Goal: Book appointment/travel/reservation

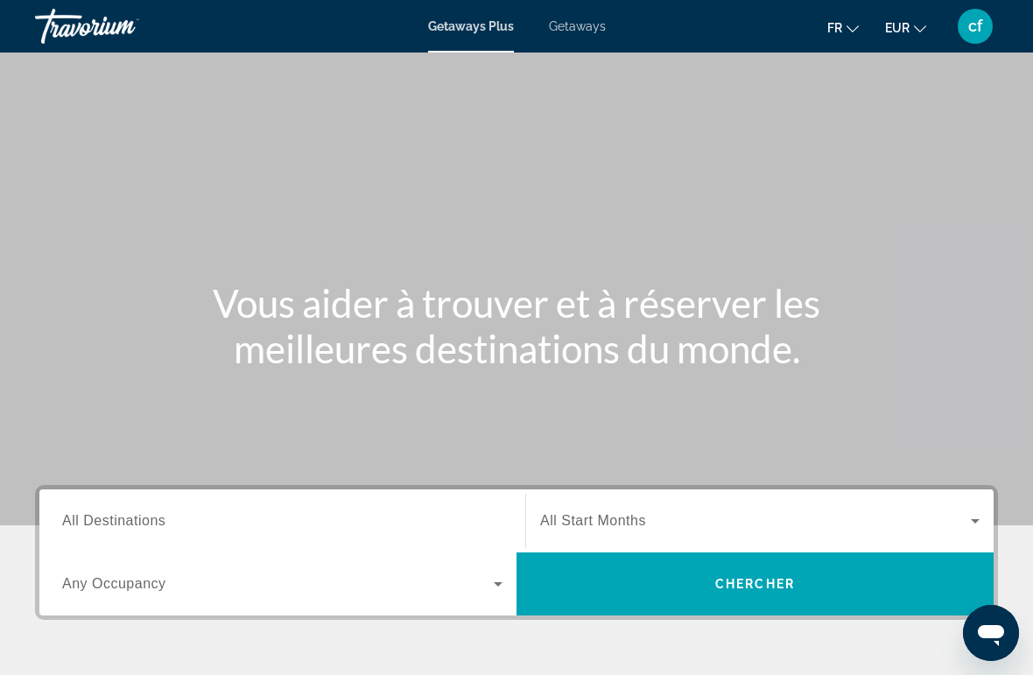
click at [575, 33] on span "Getaways" at bounding box center [577, 26] width 57 height 14
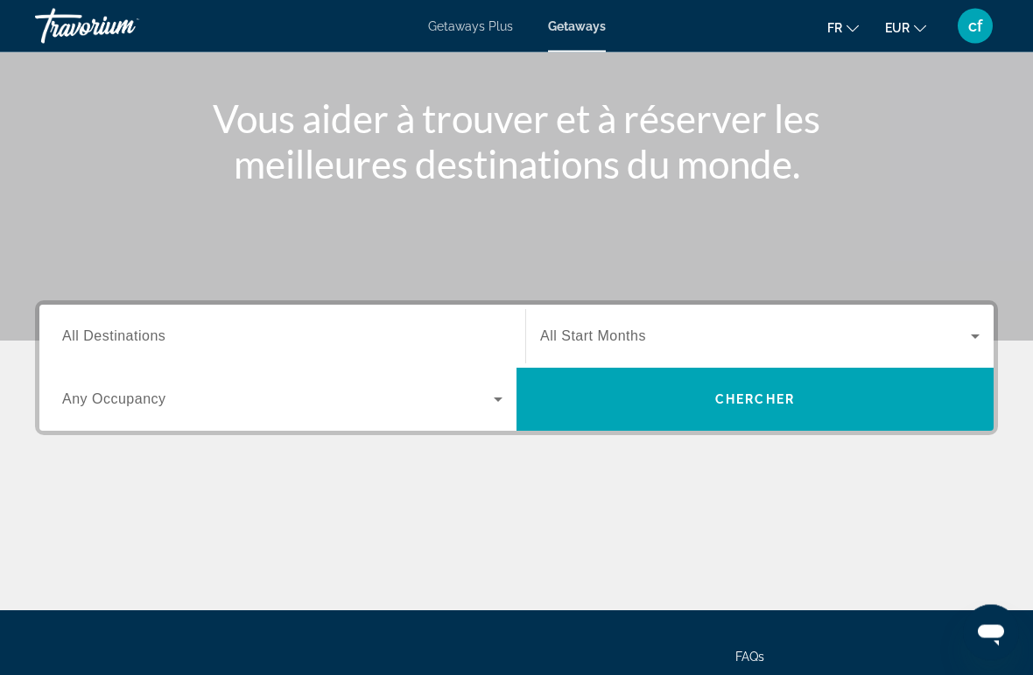
scroll to position [185, 0]
click at [479, 391] on span "Search widget" at bounding box center [278, 399] width 432 height 21
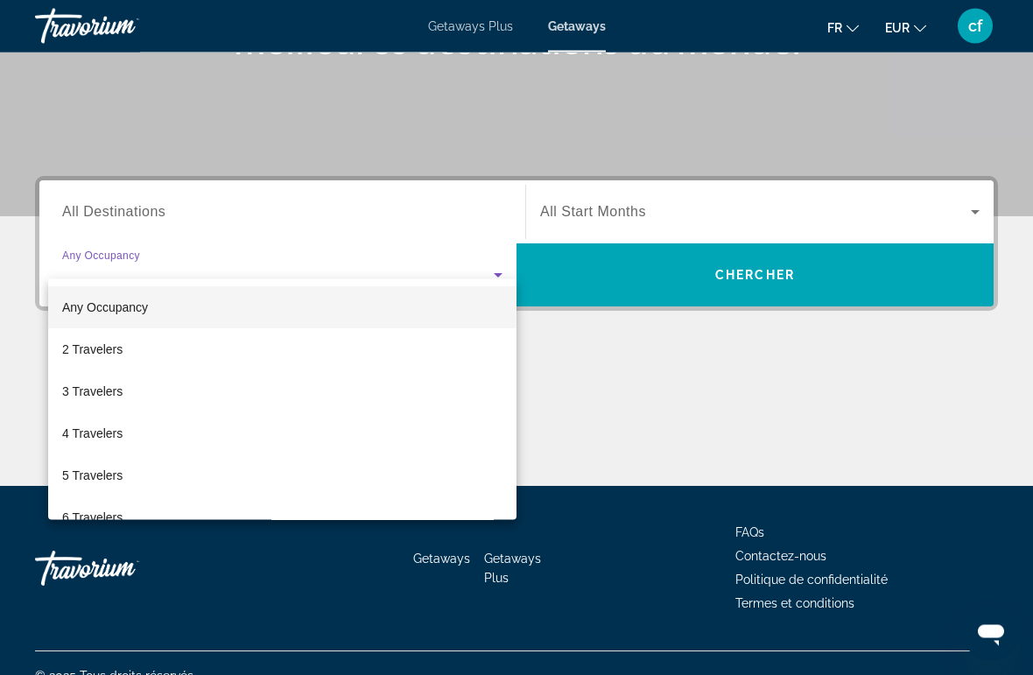
scroll to position [330, 0]
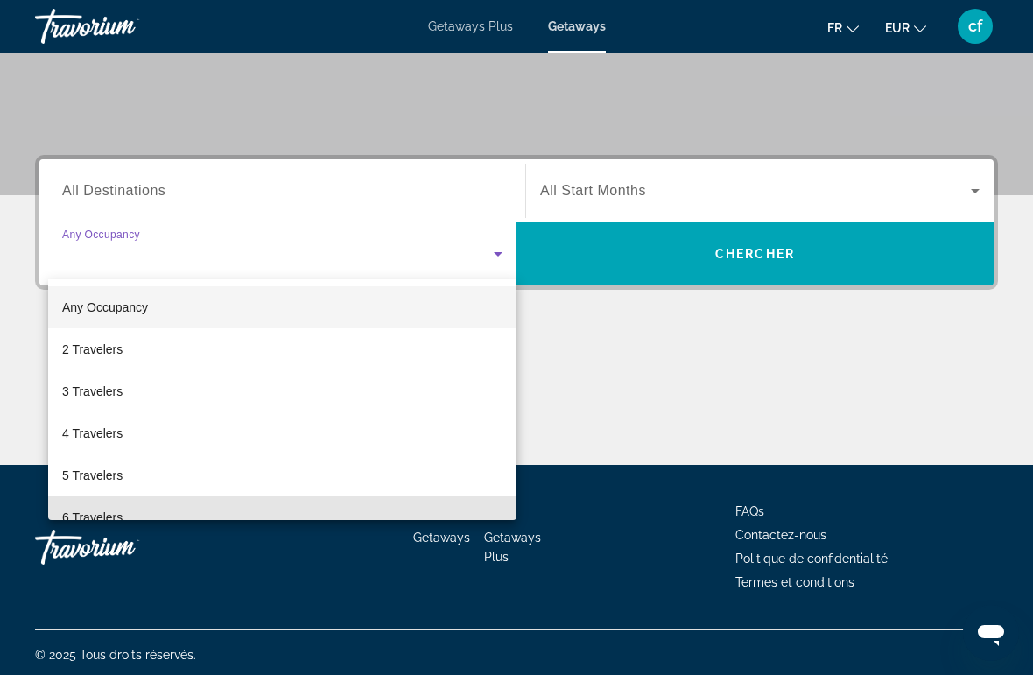
click at [103, 516] on span "6 Travelers" at bounding box center [92, 517] width 60 height 21
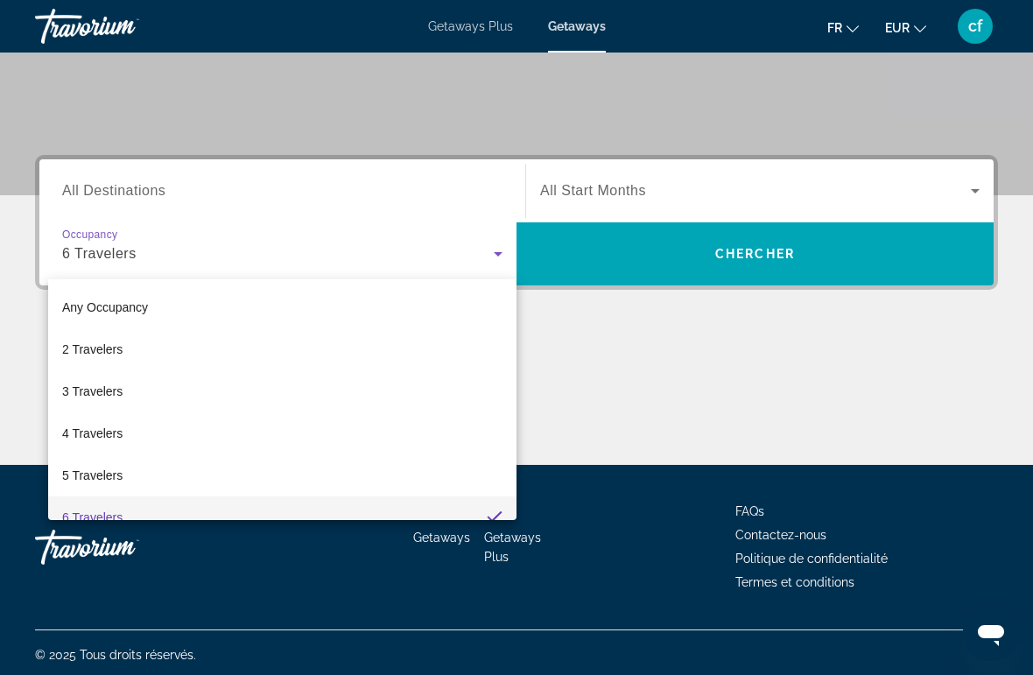
scroll to position [18, 0]
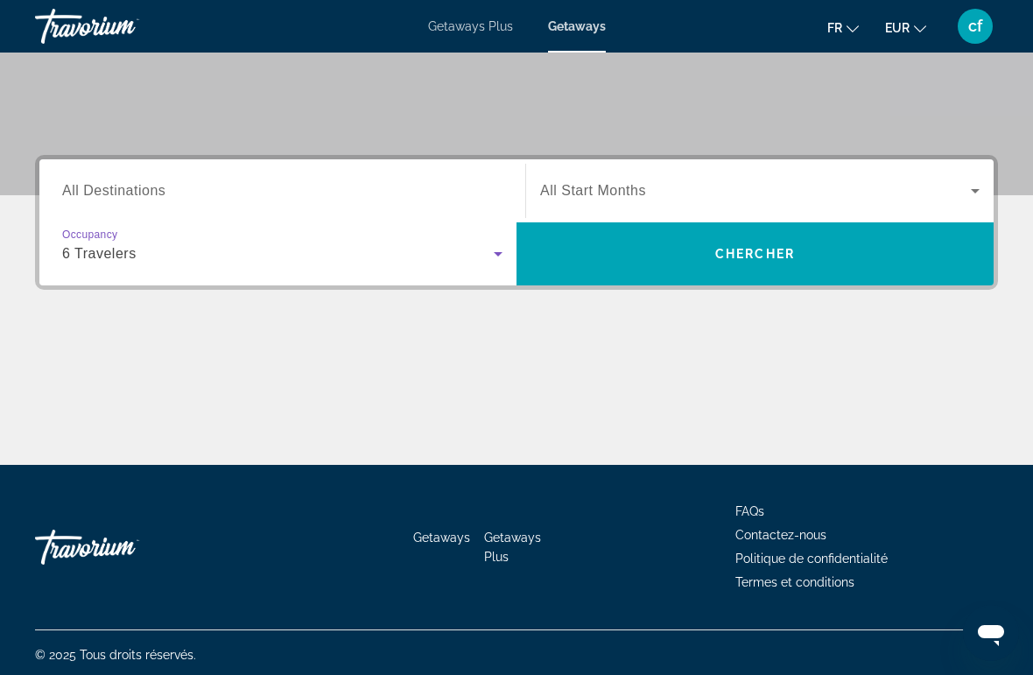
click at [161, 181] on input "Destination All Destinations" at bounding box center [282, 191] width 440 height 21
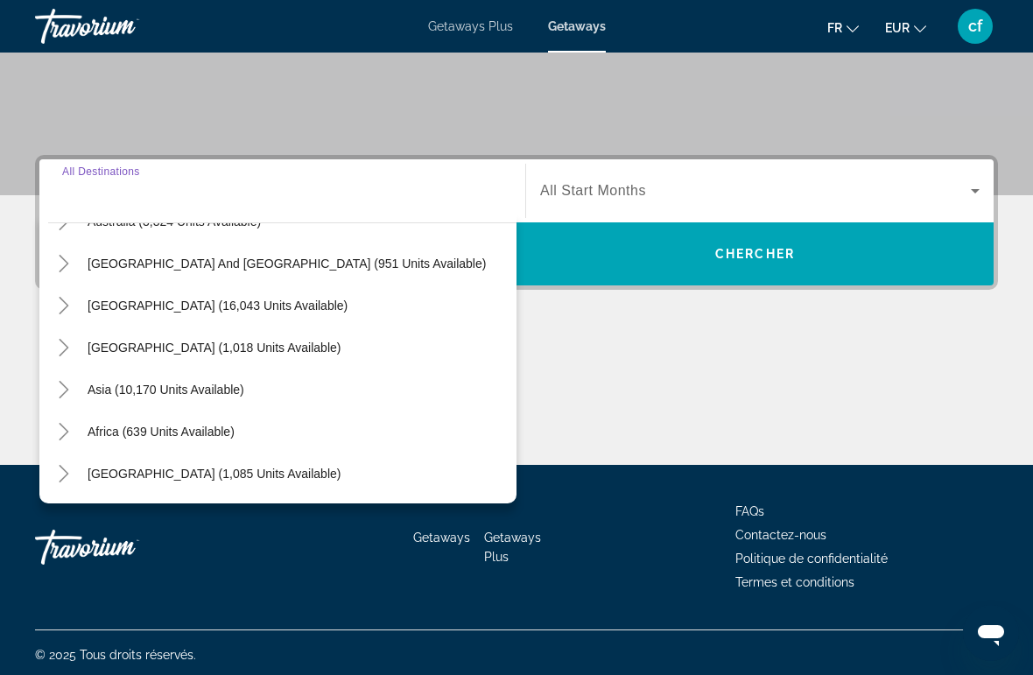
scroll to position [284, 0]
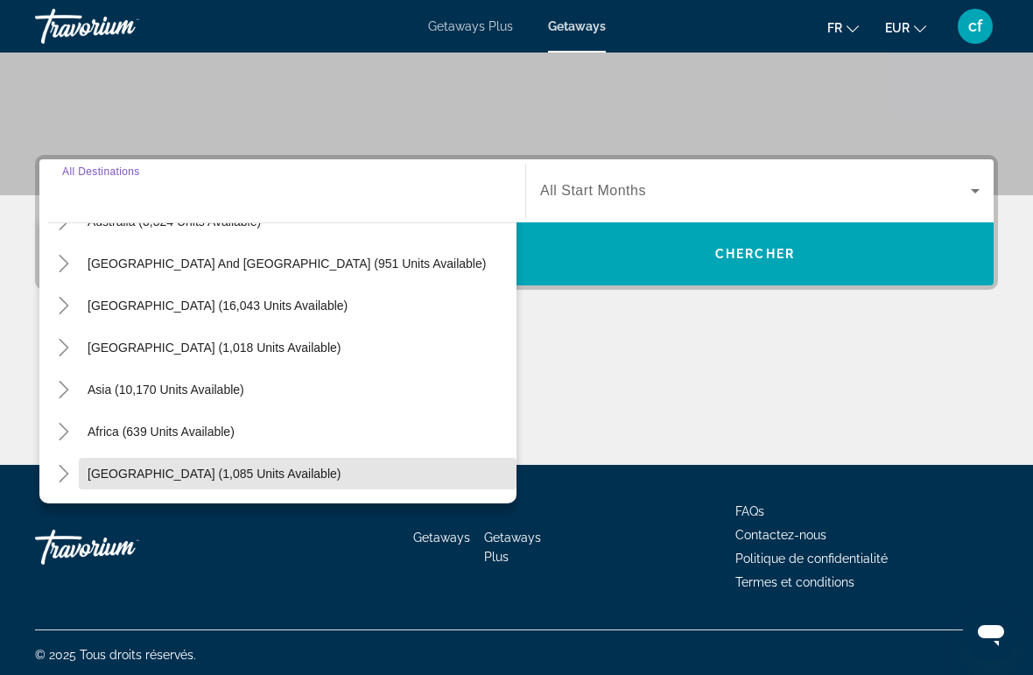
click at [151, 469] on span "[GEOGRAPHIC_DATA] (1,085 units available)" at bounding box center [214, 474] width 253 height 14
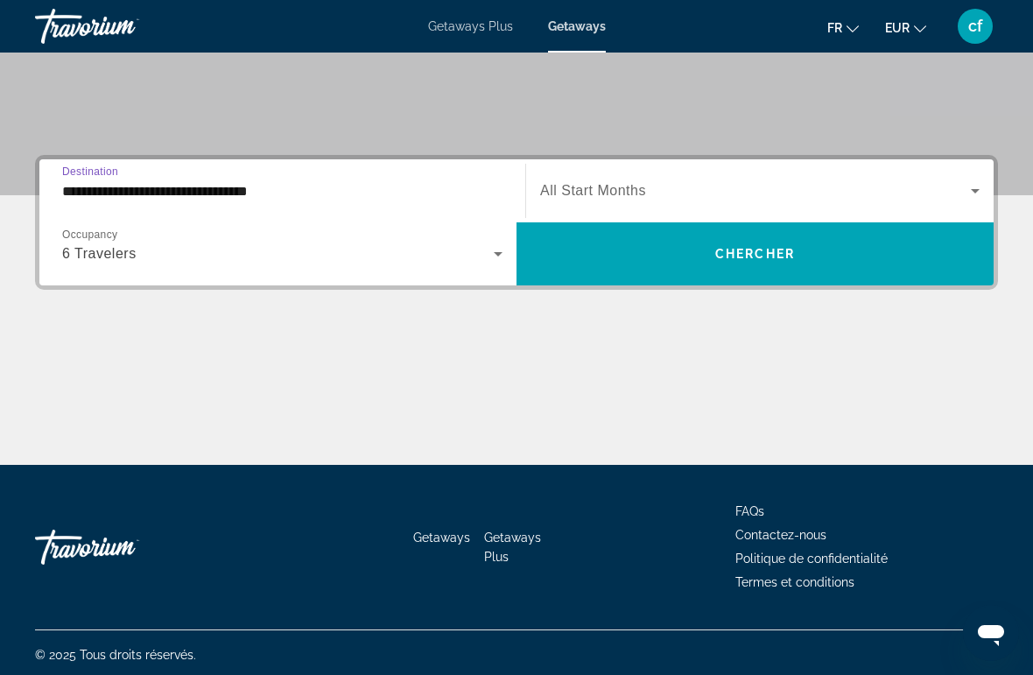
click at [205, 187] on input "**********" at bounding box center [282, 191] width 440 height 21
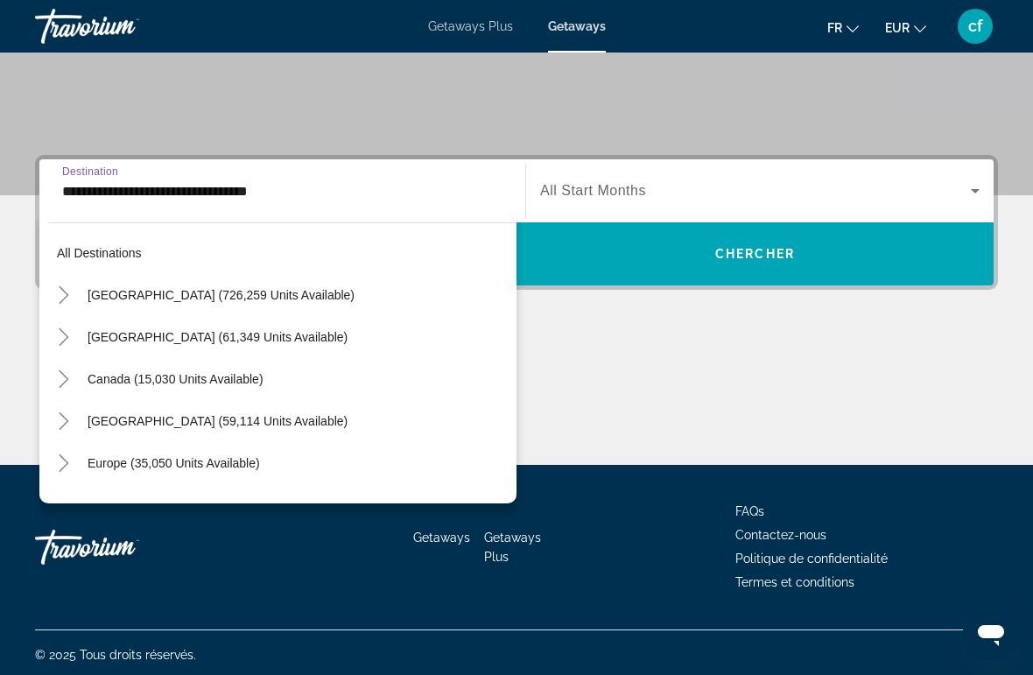
scroll to position [398, 0]
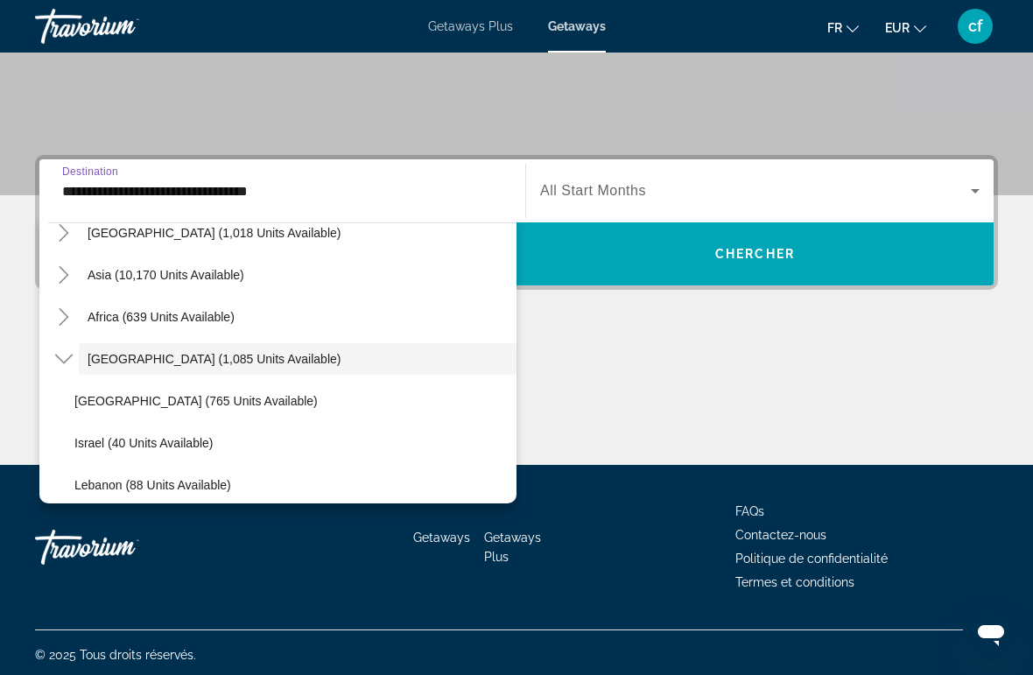
click at [194, 396] on span "[GEOGRAPHIC_DATA] (765 units available)" at bounding box center [195, 401] width 243 height 14
type input "**********"
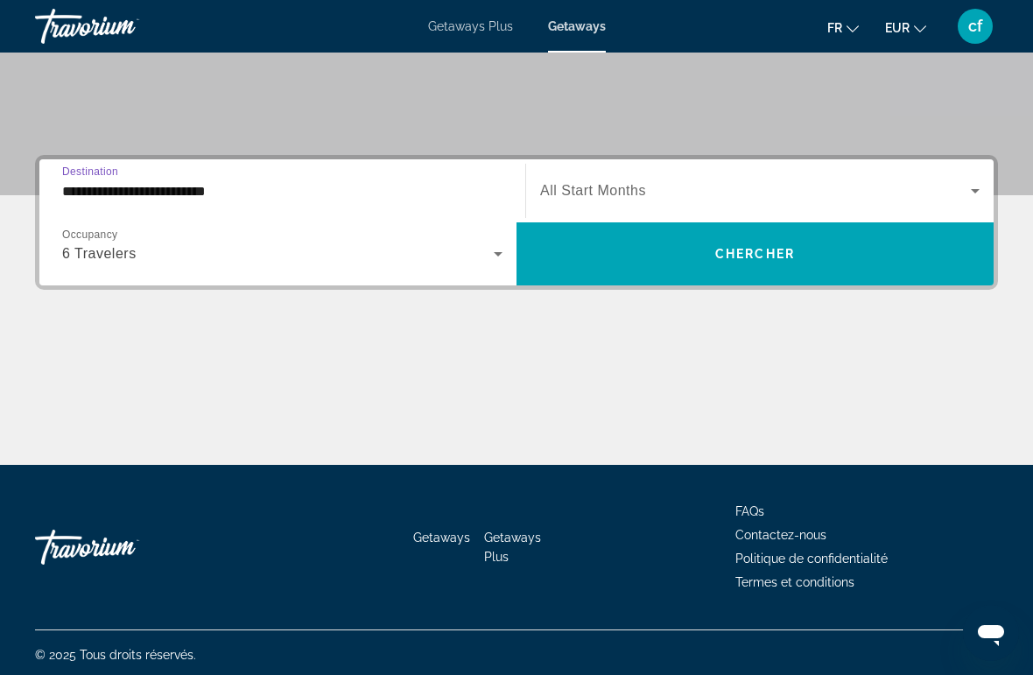
click at [967, 182] on icon "Search widget" at bounding box center [975, 190] width 21 height 21
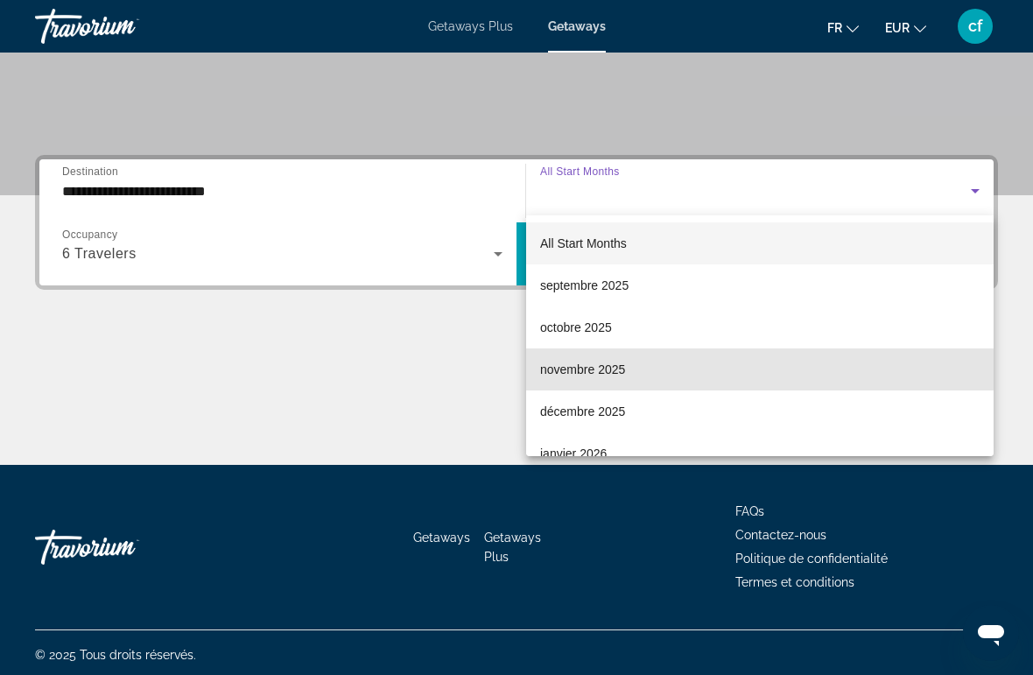
click at [611, 366] on span "novembre 2025" at bounding box center [582, 369] width 85 height 21
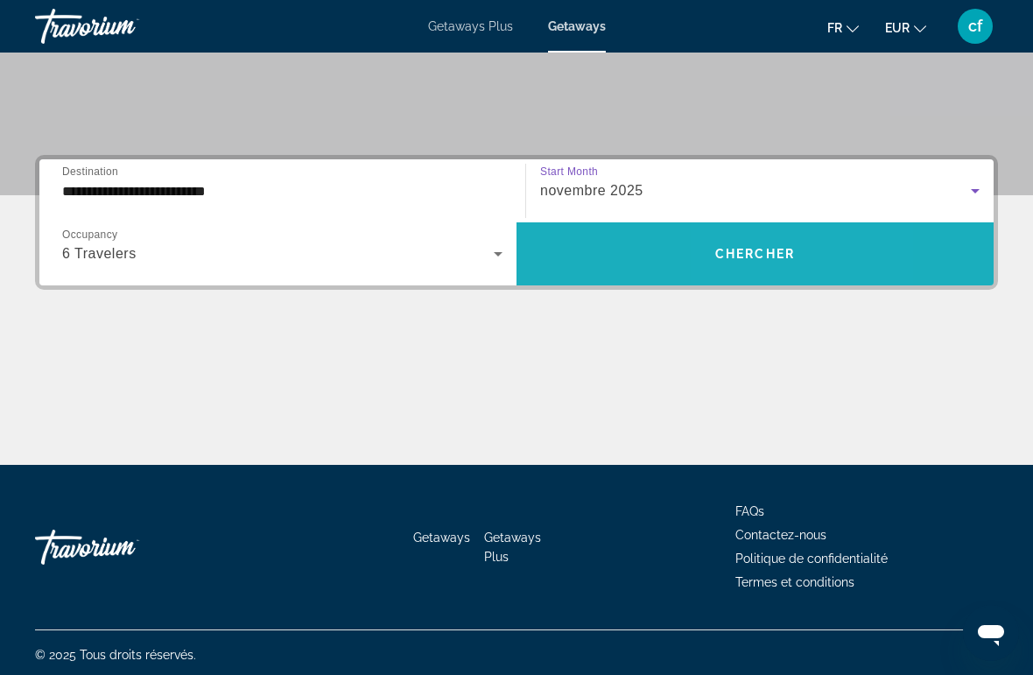
click at [732, 249] on span "Chercher" at bounding box center [755, 254] width 80 height 14
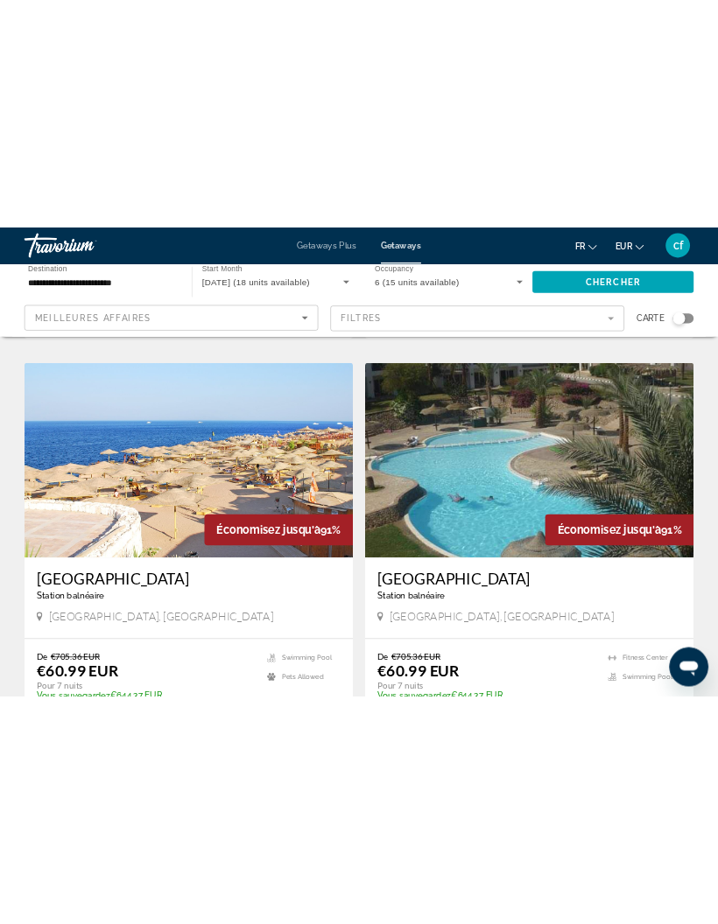
scroll to position [1216, 0]
